Goal: Task Accomplishment & Management: Use online tool/utility

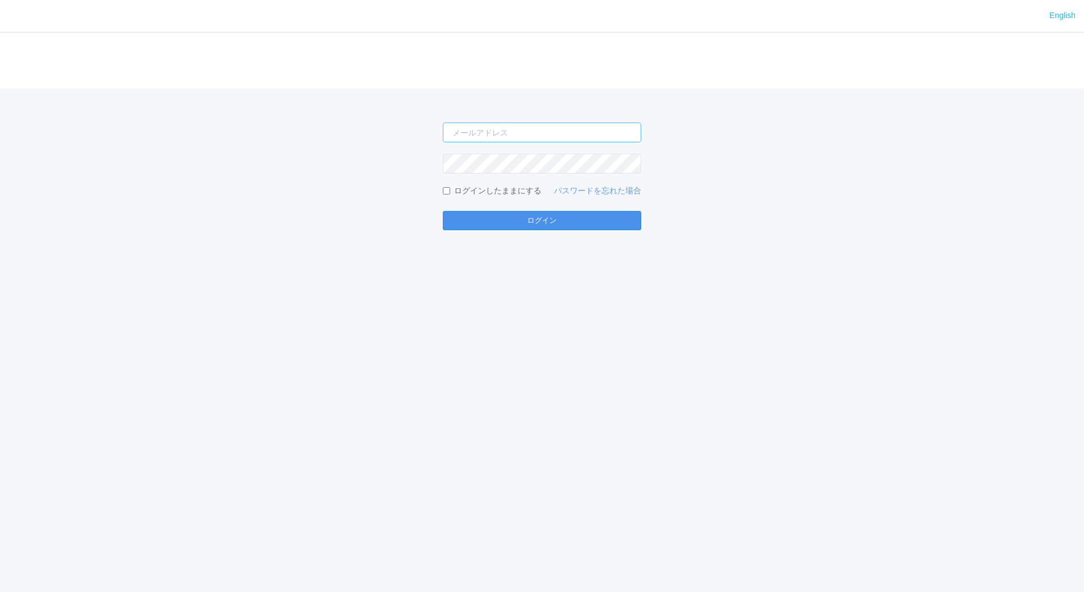
type input "[EMAIL_ADDRESS][DOMAIN_NAME]"
click at [564, 225] on button "ログイン" at bounding box center [542, 220] width 198 height 19
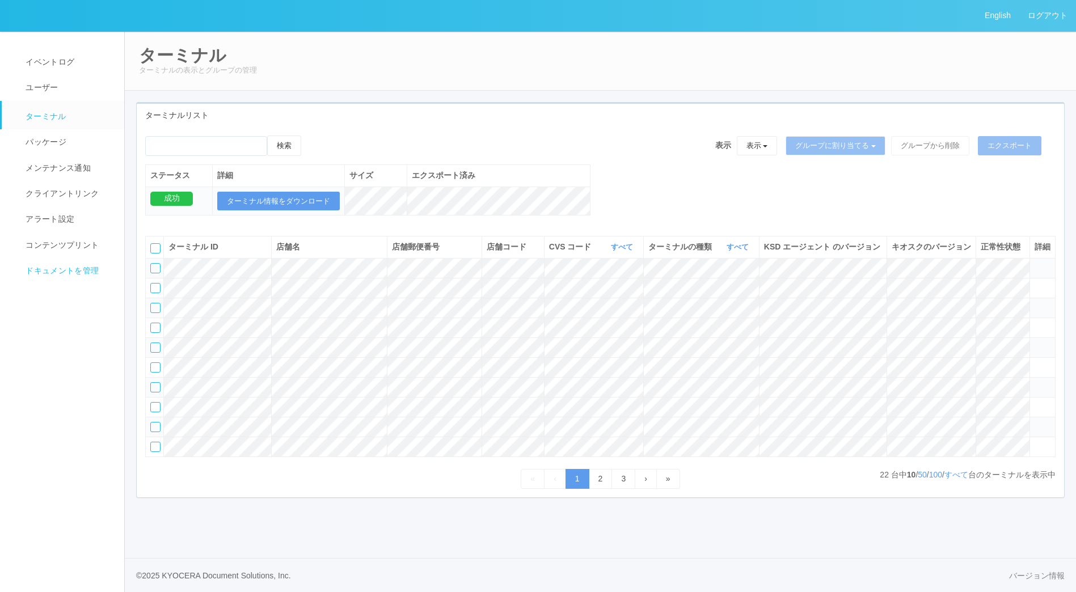
click at [71, 269] on span "ドキュメントを管理" at bounding box center [61, 270] width 76 height 9
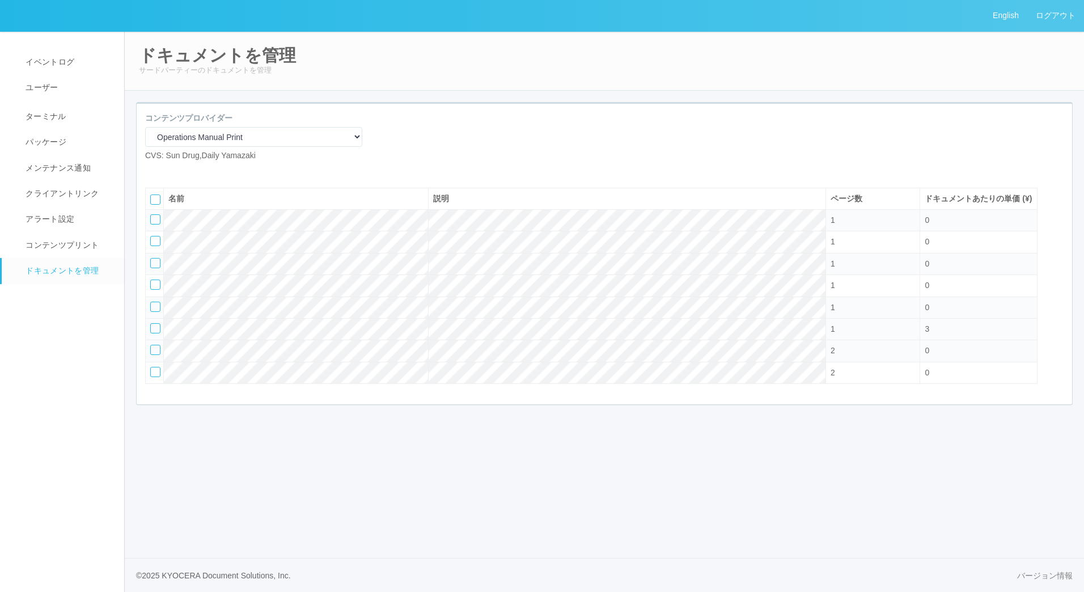
click at [155, 333] on div at bounding box center [155, 328] width 10 height 10
click at [179, 171] on icon at bounding box center [179, 171] width 0 height 0
select select "A4"
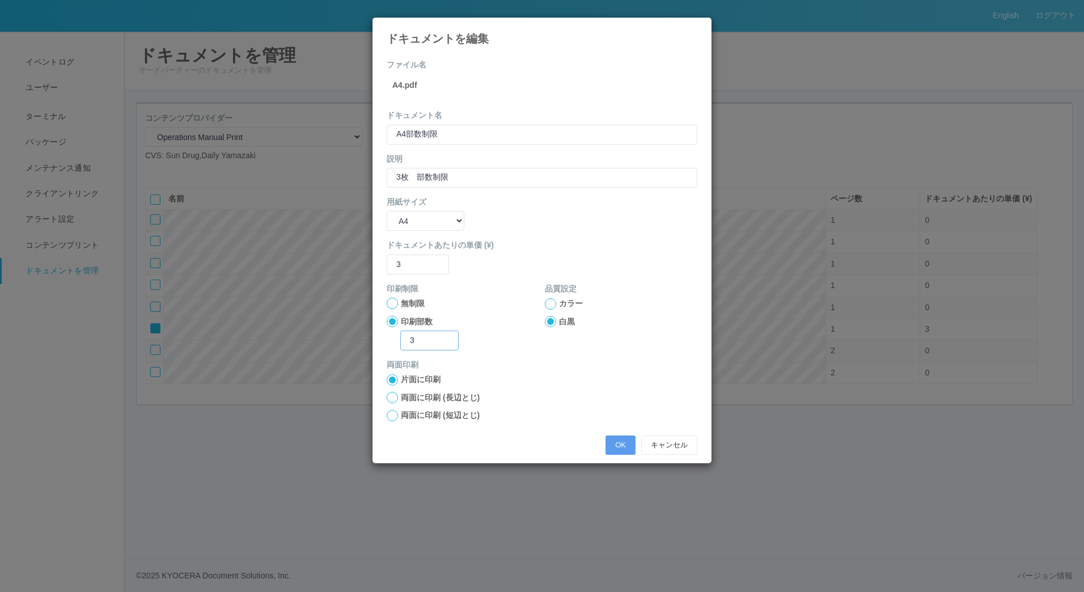
click at [434, 338] on input "3" at bounding box center [429, 341] width 58 height 20
click at [421, 263] on input "3" at bounding box center [418, 265] width 62 height 20
type input "0"
click at [617, 447] on button "OK" at bounding box center [621, 444] width 30 height 19
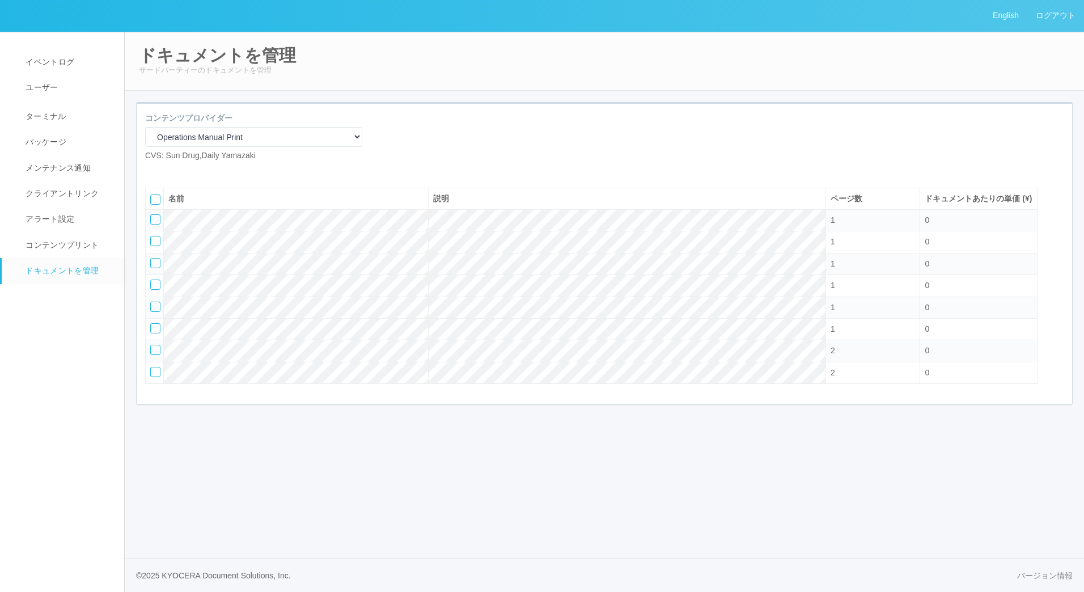
click at [154, 268] on div at bounding box center [155, 263] width 10 height 10
click at [179, 171] on icon at bounding box center [179, 171] width 0 height 0
select select "A4"
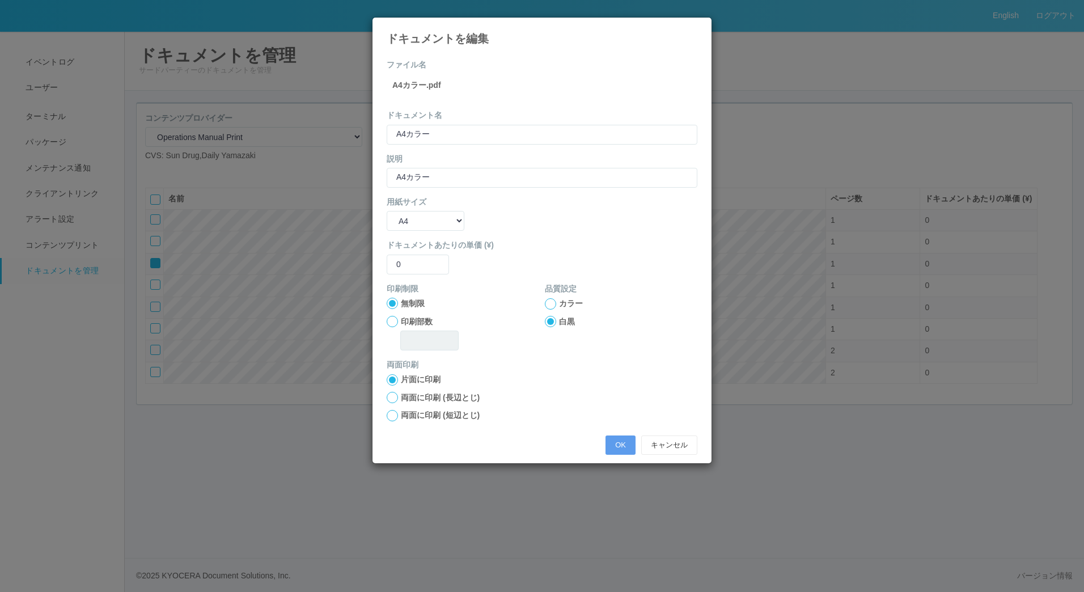
click at [553, 306] on div at bounding box center [550, 303] width 11 height 11
click at [615, 440] on button "OK" at bounding box center [621, 444] width 30 height 19
